Goal: Task Accomplishment & Management: Use online tool/utility

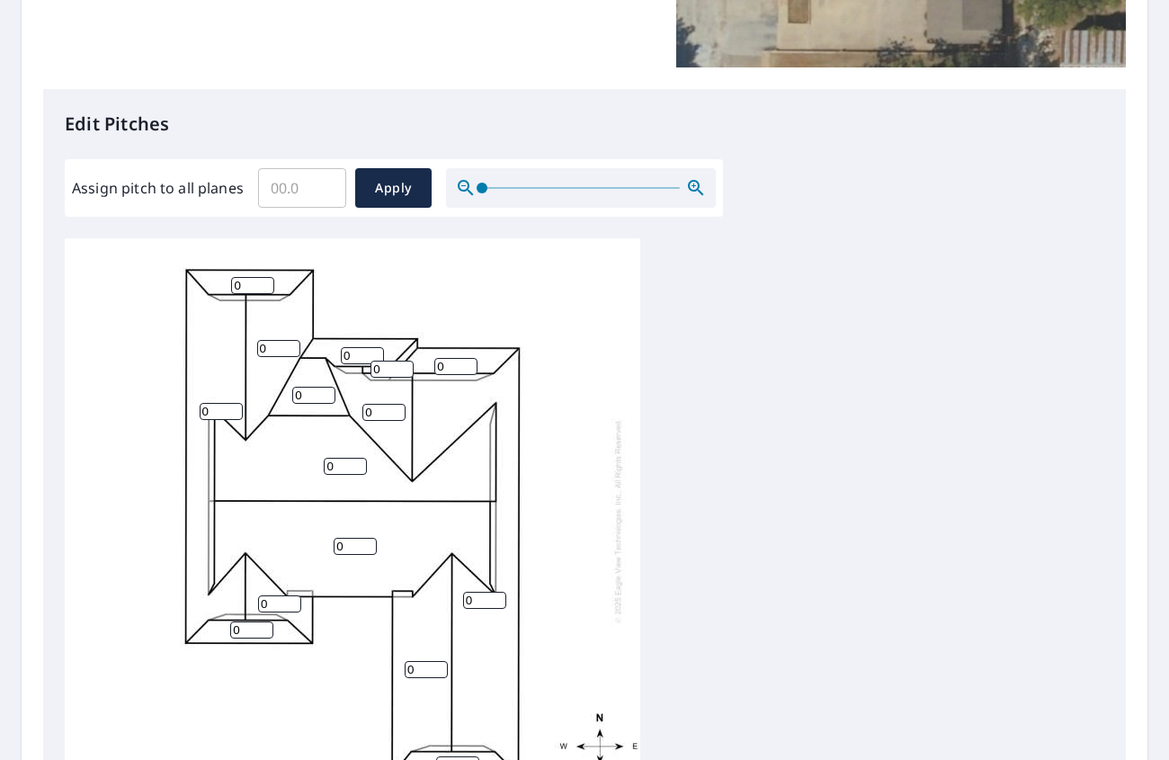
click at [307, 190] on input "Assign pitch to all planes" at bounding box center [302, 188] width 88 height 50
type input "4"
click at [393, 177] on span "Apply" at bounding box center [394, 188] width 48 height 22
type input "4"
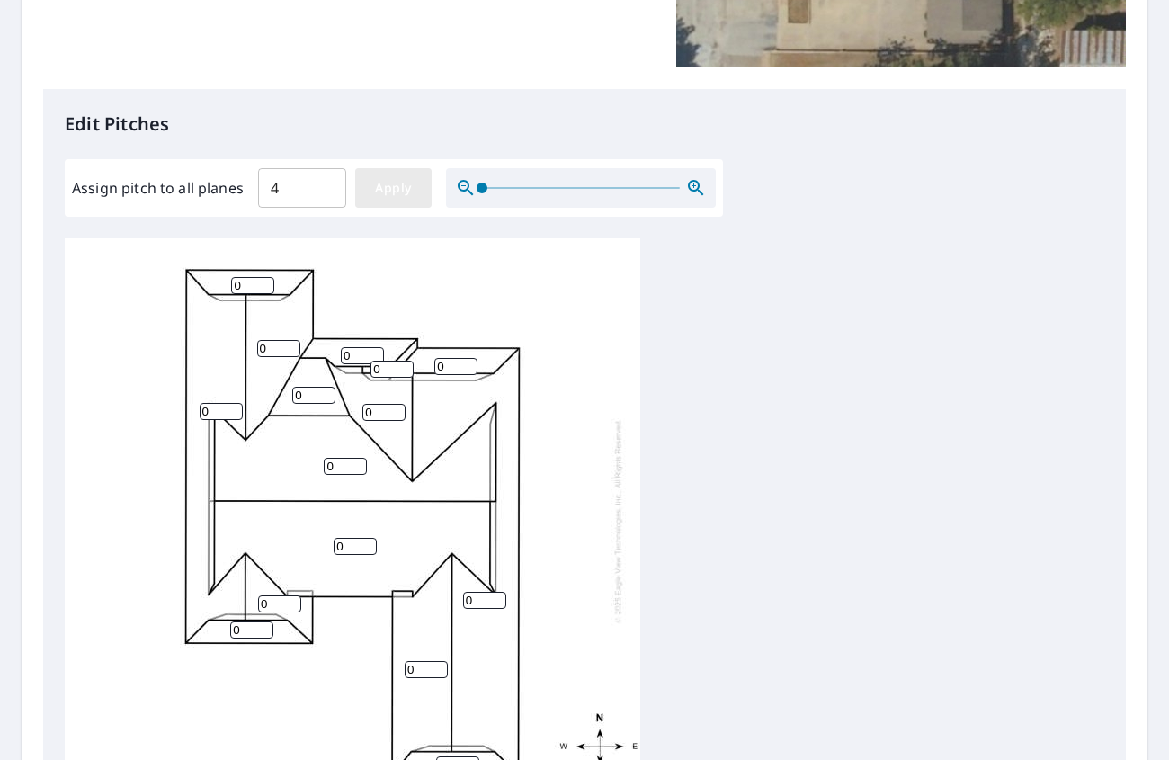
type input "4"
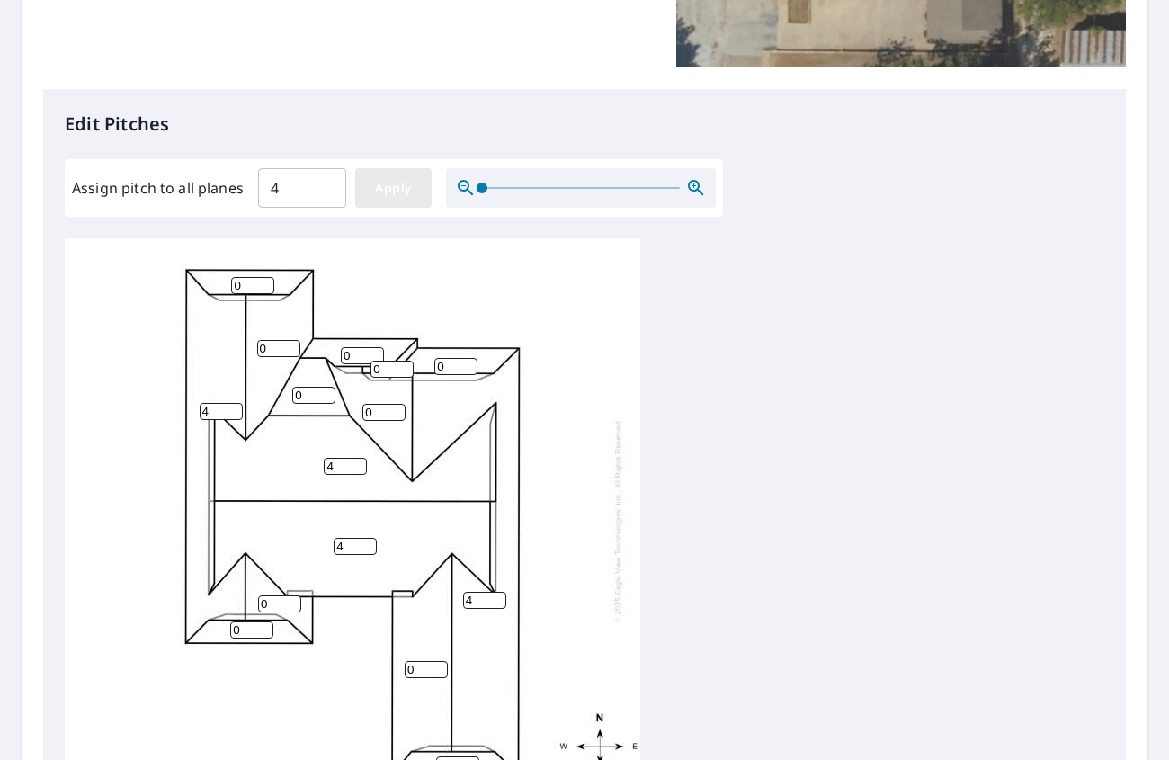
type input "4"
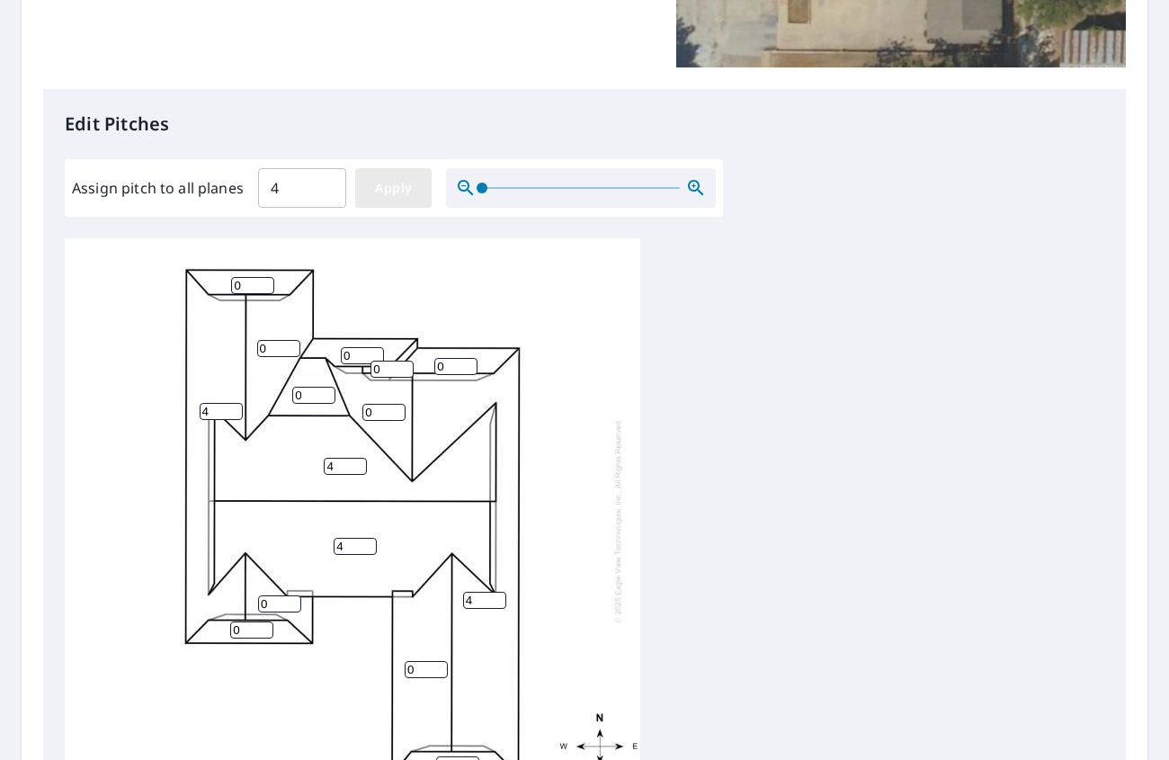
type input "4"
click at [315, 190] on input "4" at bounding box center [302, 188] width 88 height 50
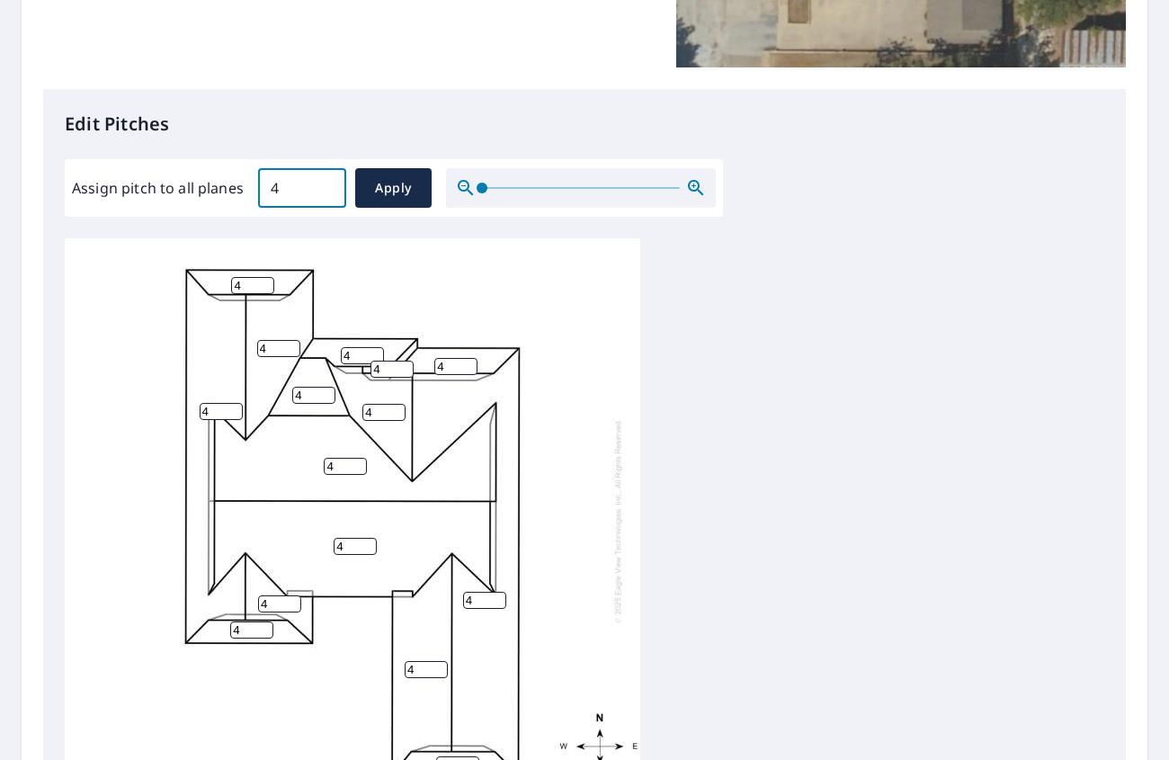
click at [315, 190] on input "4" at bounding box center [302, 188] width 88 height 50
type input "00"
click at [405, 200] on button "Apply" at bounding box center [393, 188] width 76 height 40
type input "00"
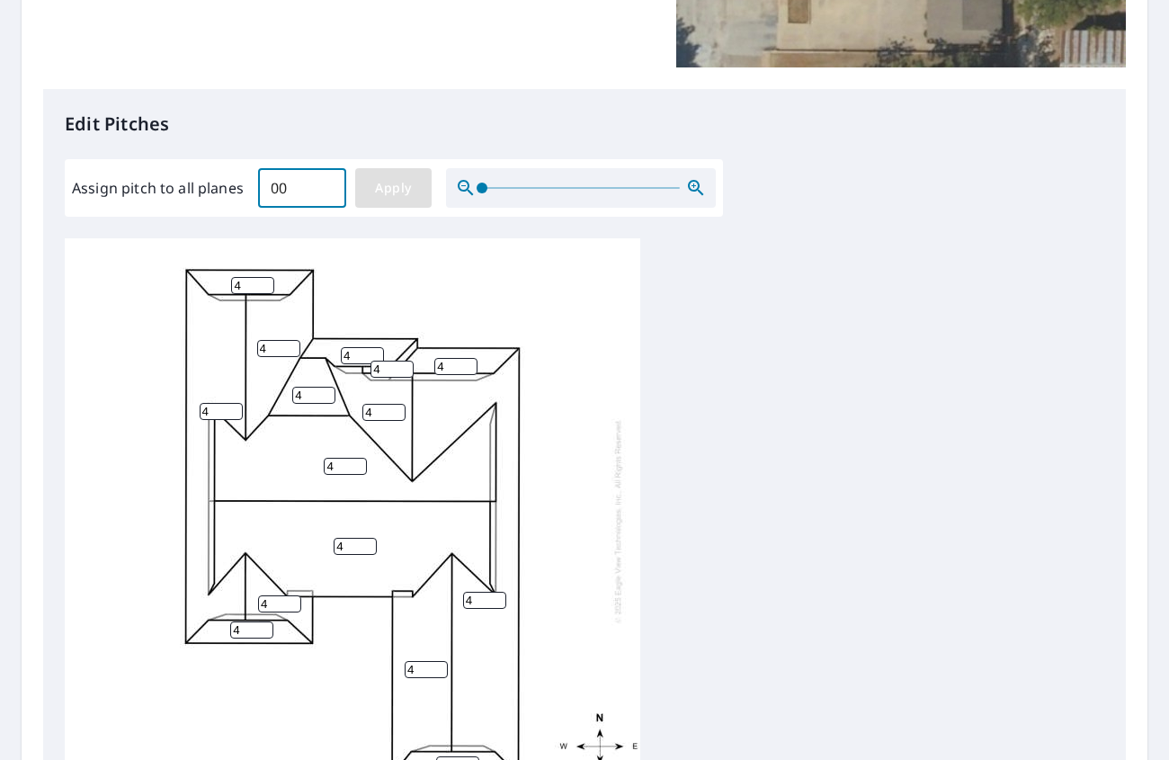
type input "00"
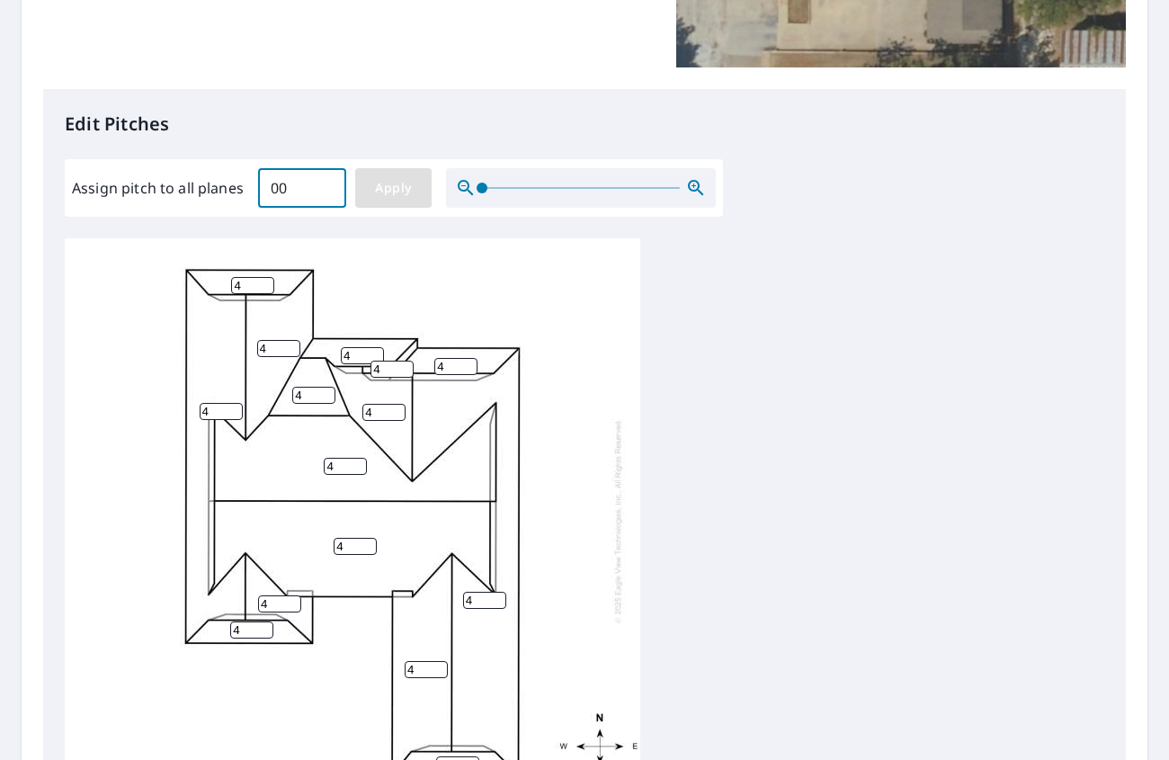
type input "00"
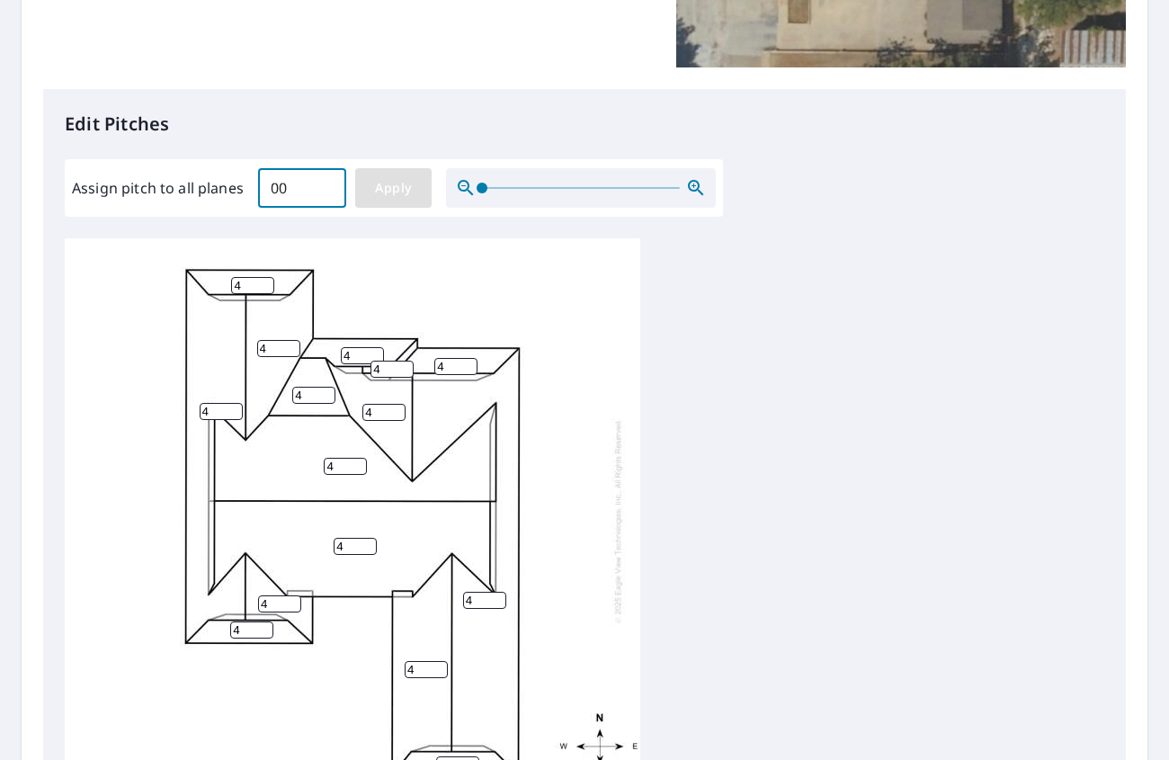
type input "00"
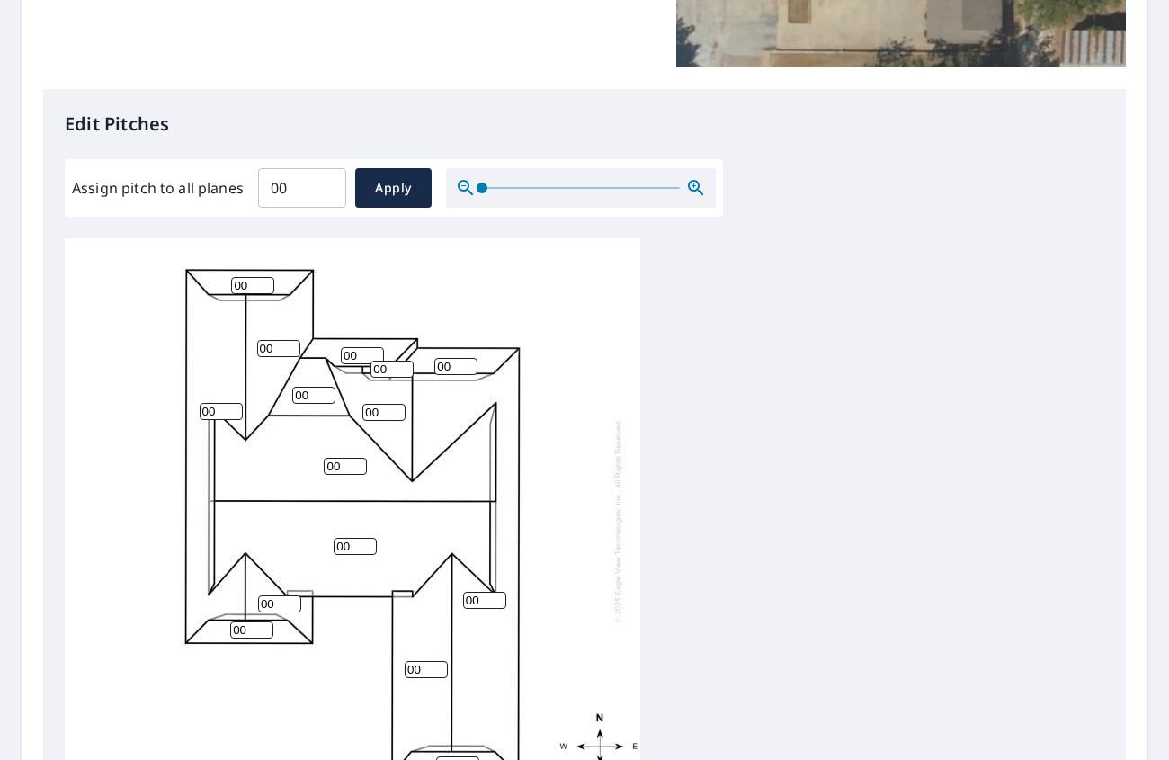
click at [320, 194] on input "00" at bounding box center [302, 188] width 88 height 50
click at [292, 181] on input "00" at bounding box center [302, 188] width 88 height 50
type input "0"
click at [370, 191] on span "Apply" at bounding box center [394, 188] width 48 height 22
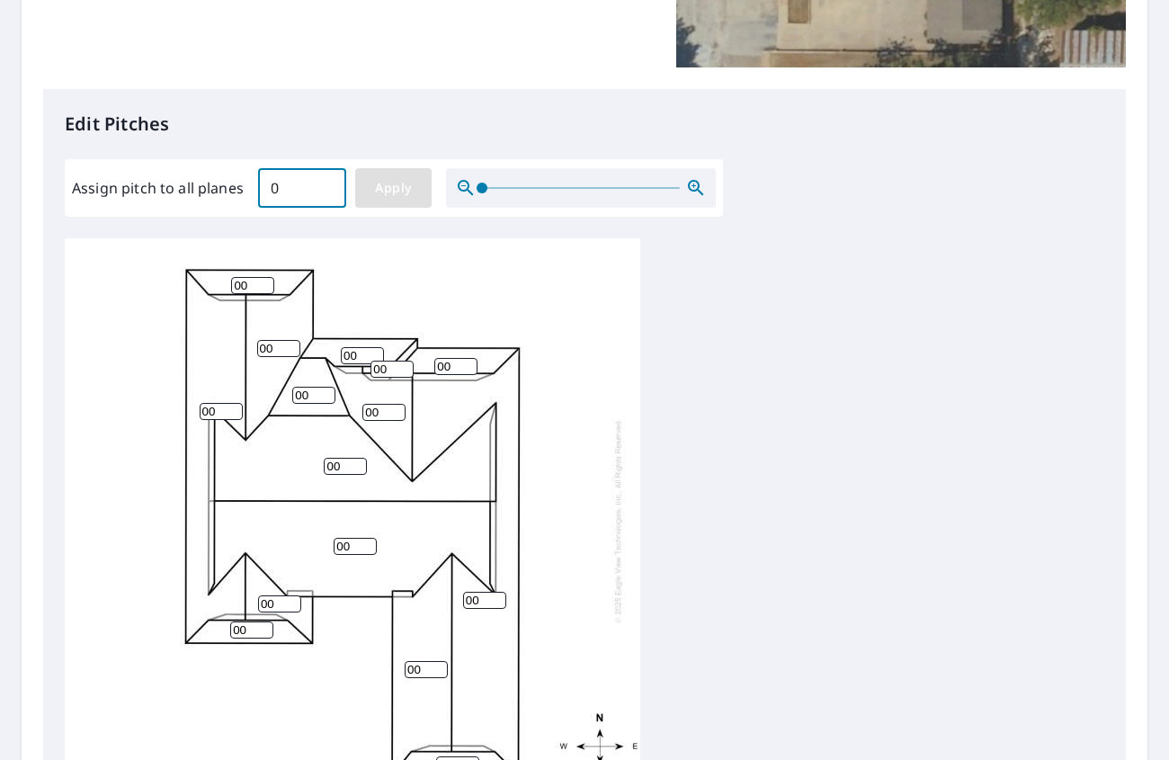
type input "0"
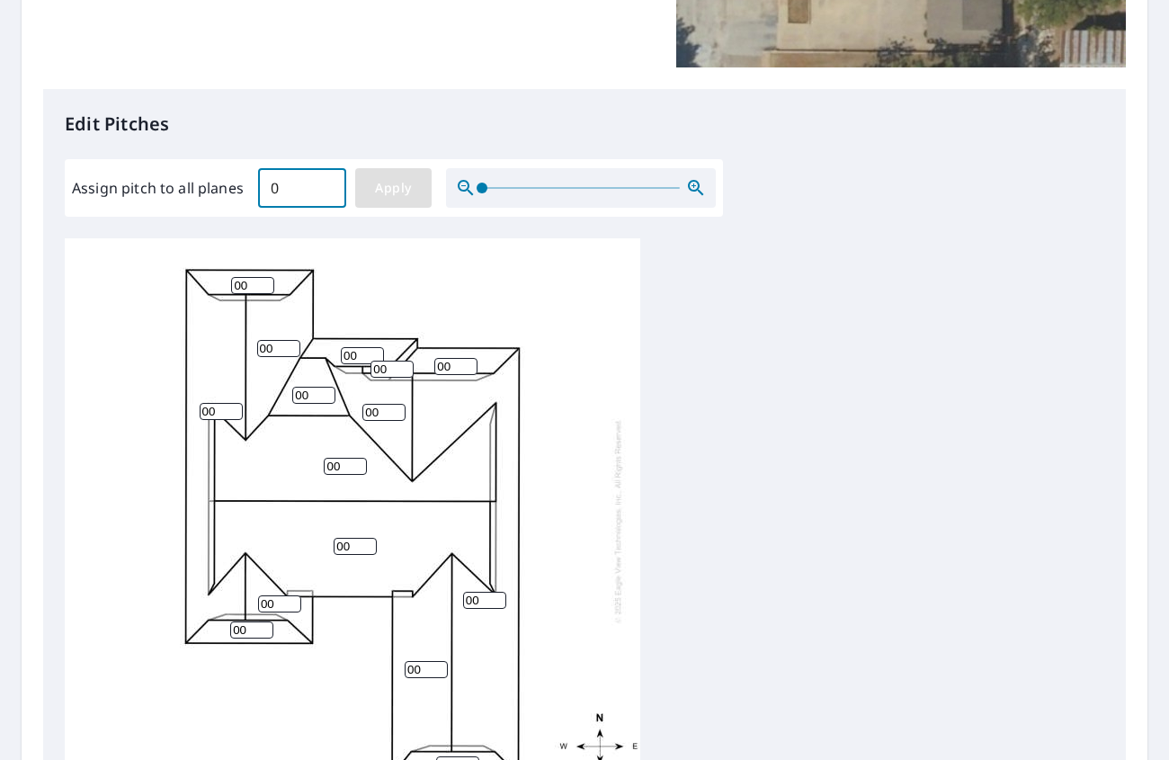
type input "0"
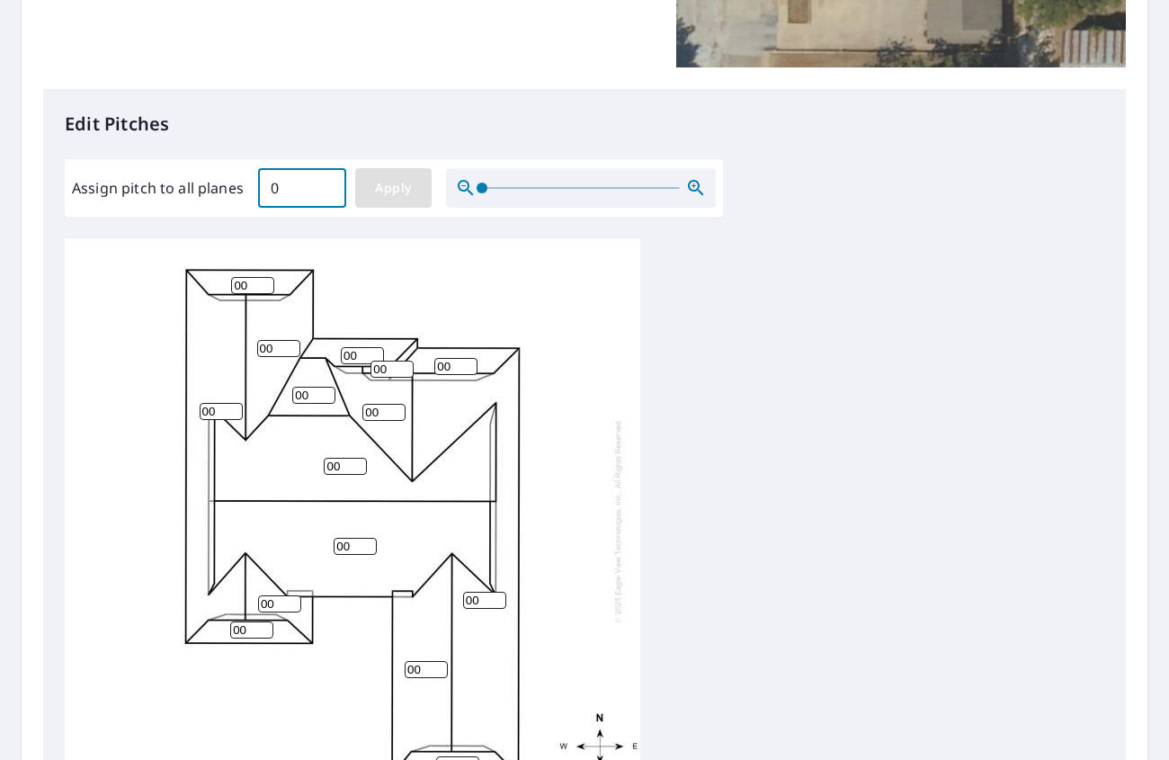
type input "0"
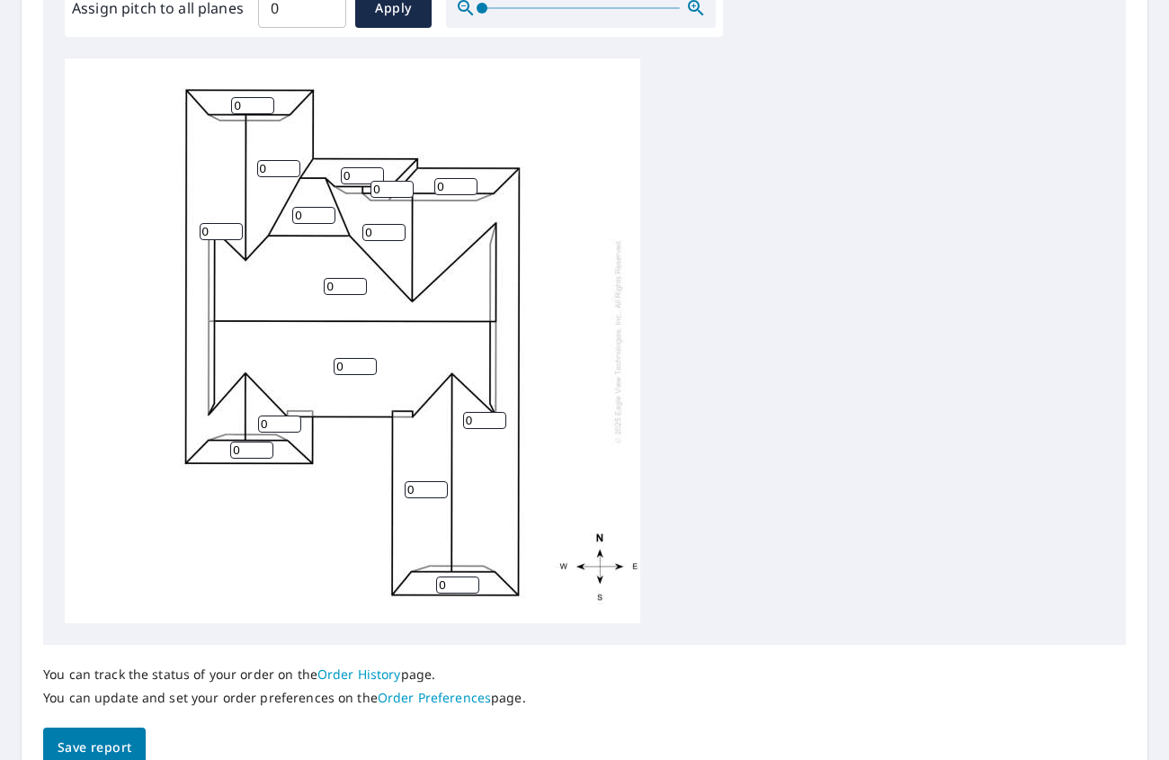
scroll to position [484, 0]
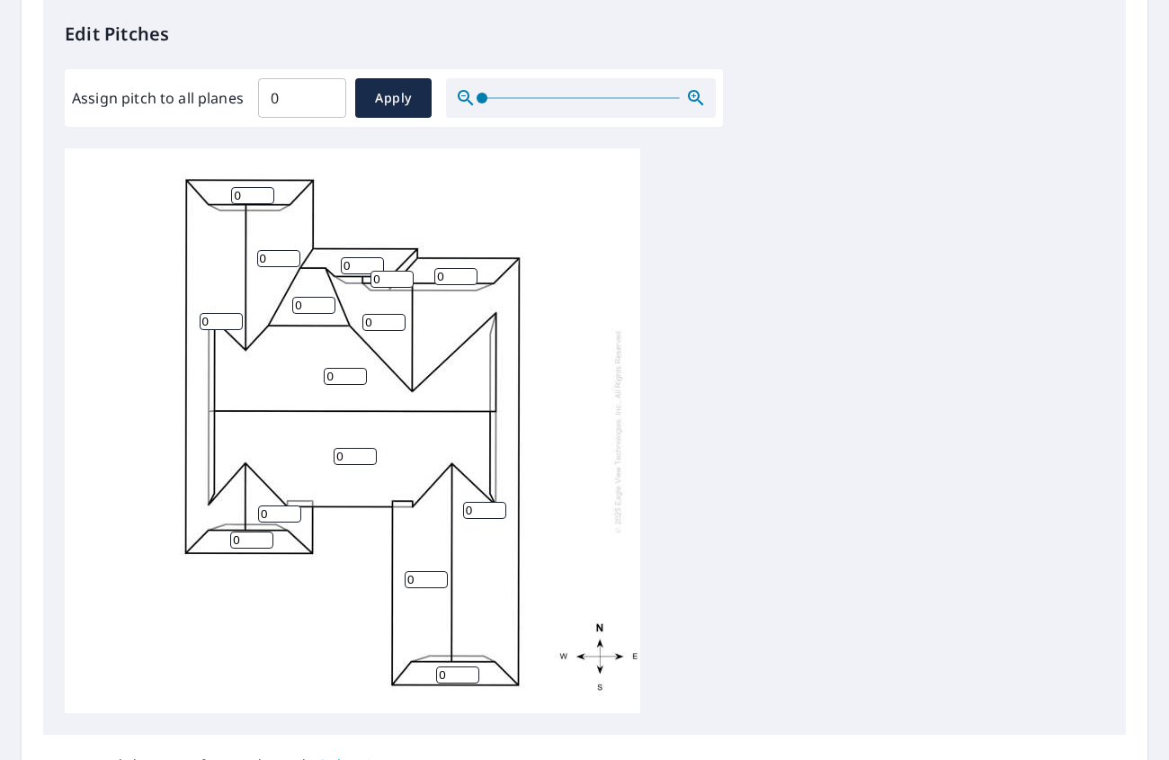
click at [249, 196] on input "0" at bounding box center [252, 195] width 43 height 17
click at [300, 111] on input "0" at bounding box center [302, 98] width 88 height 50
type input "4"
click at [375, 93] on span "Apply" at bounding box center [394, 98] width 48 height 22
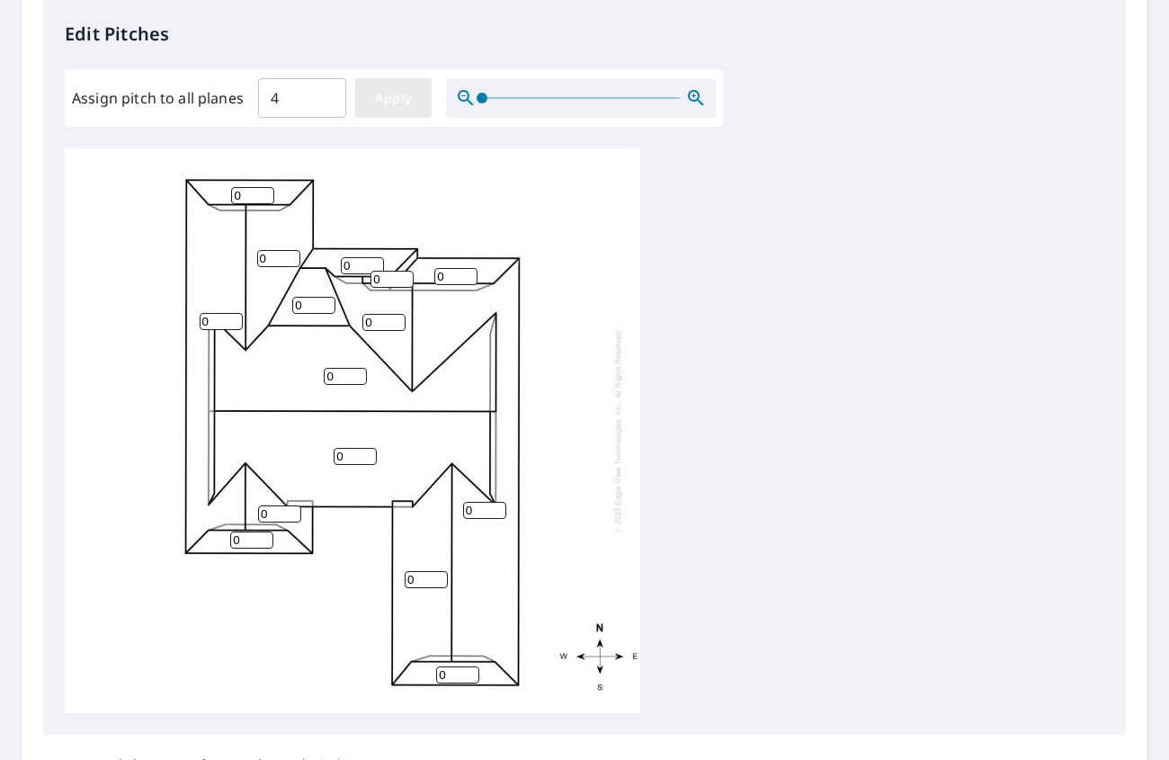
type input "4"
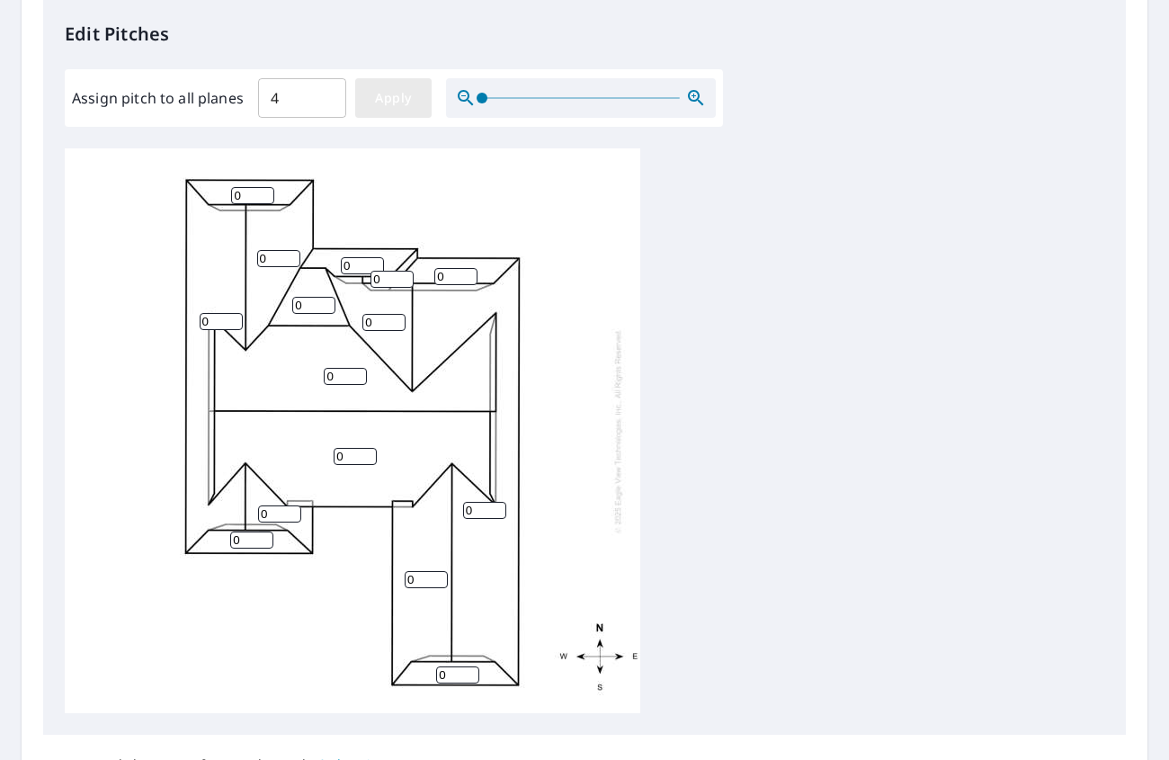
type input "4"
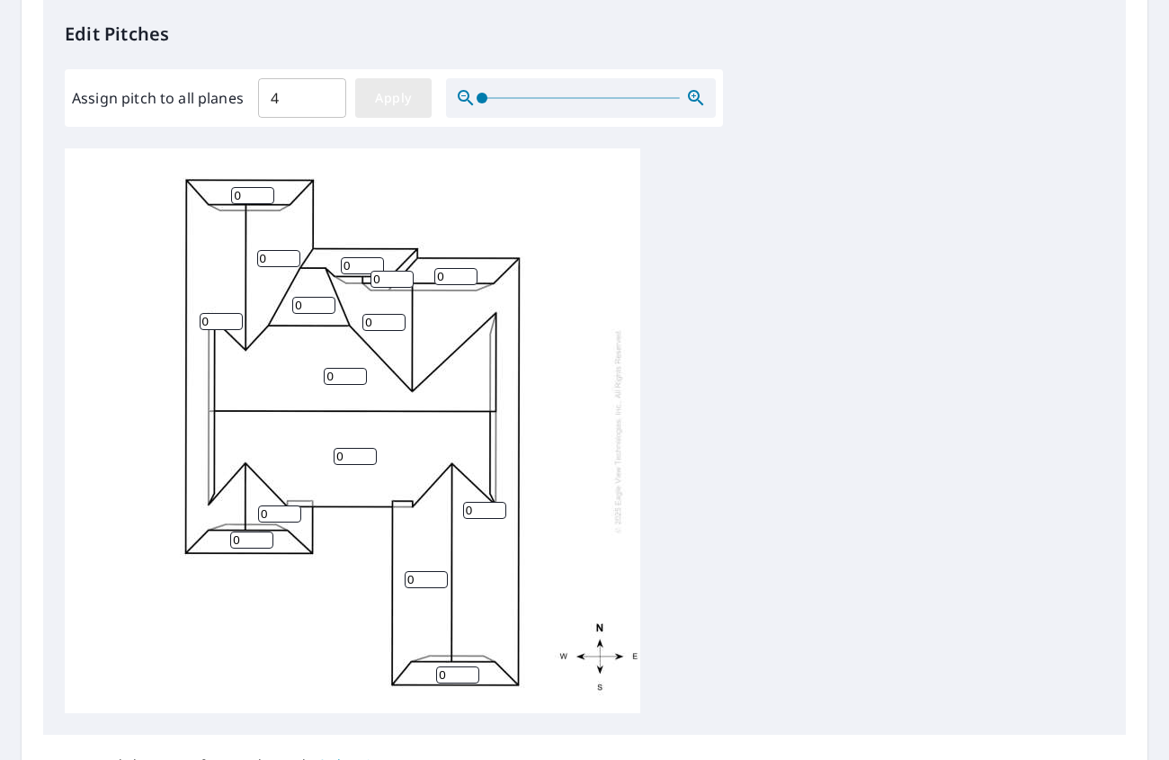
type input "4"
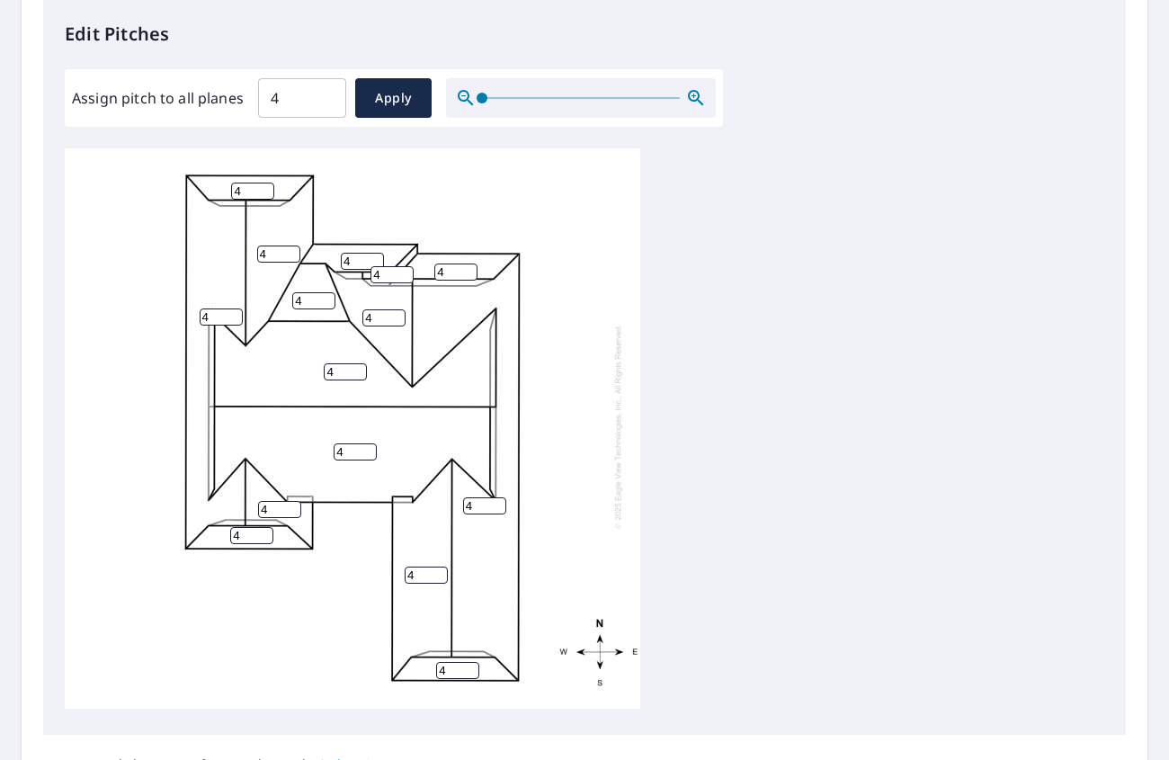
scroll to position [18, 0]
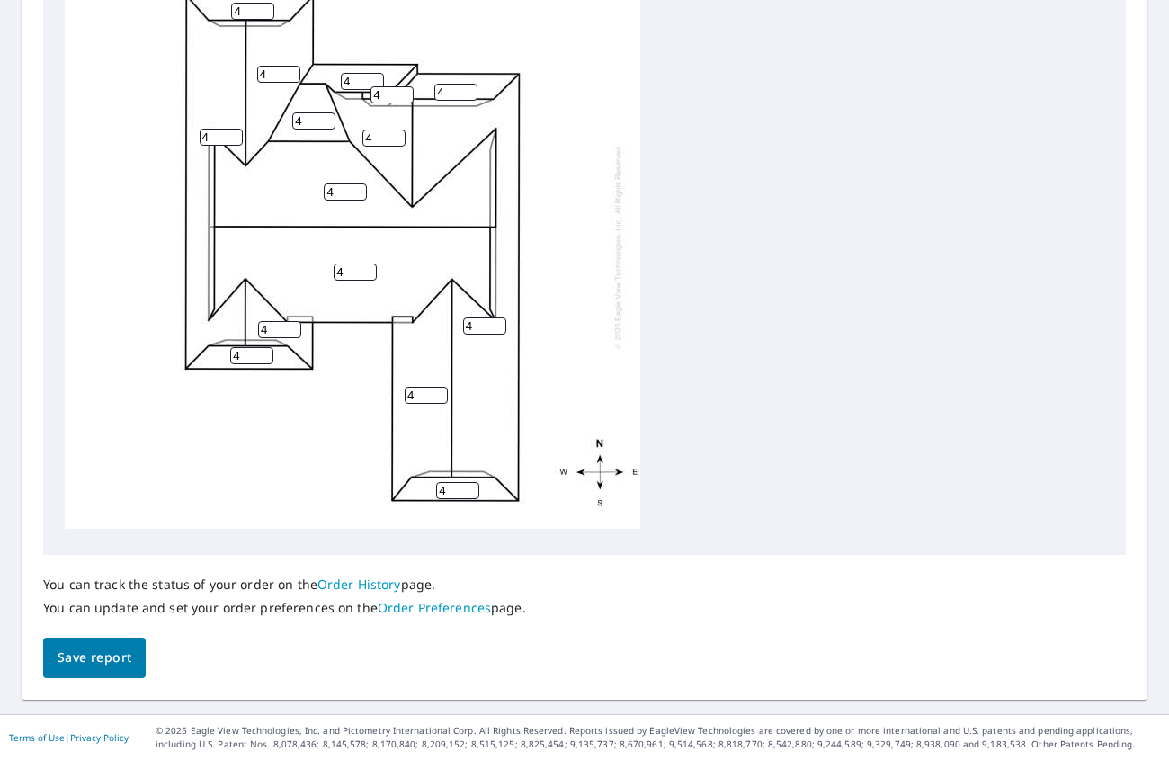
click at [135, 657] on button "Save report" at bounding box center [94, 657] width 102 height 40
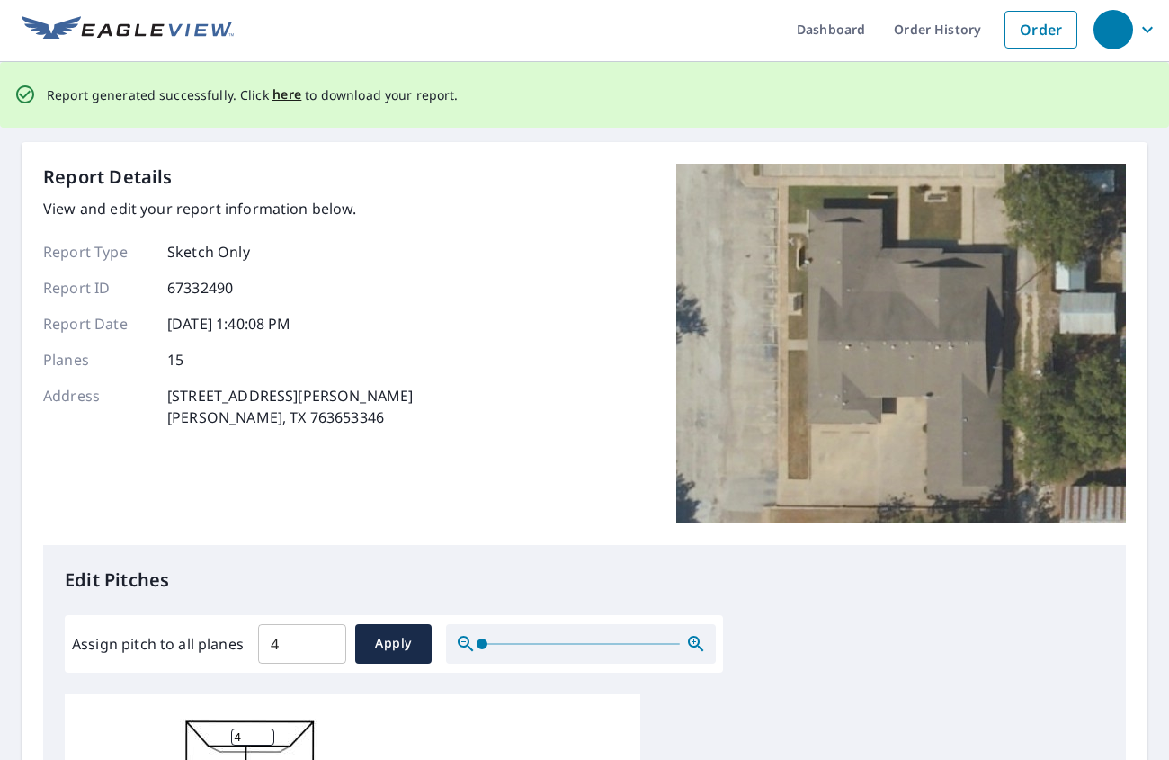
scroll to position [0, 0]
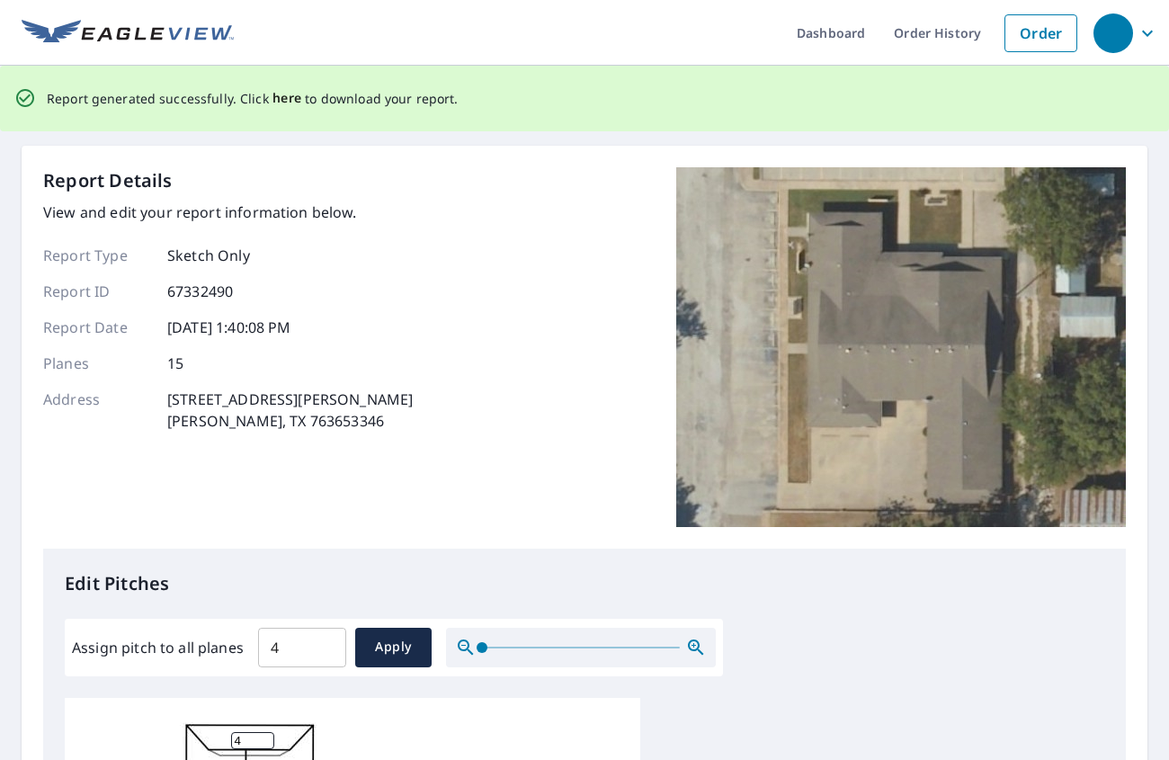
click at [283, 92] on span "here" at bounding box center [287, 98] width 30 height 22
click at [274, 100] on span "here" at bounding box center [287, 98] width 30 height 22
